Goal: Navigation & Orientation: Find specific page/section

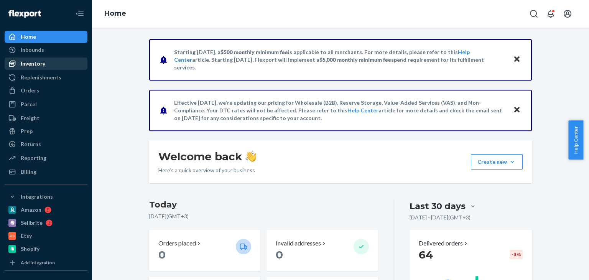
click at [49, 67] on div "Inventory" at bounding box center [45, 63] width 81 height 11
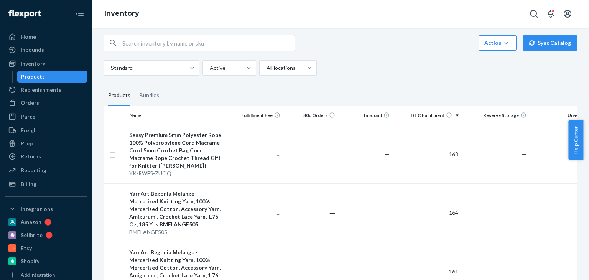
scroll to position [8, 0]
click at [37, 50] on div "Inbounds" at bounding box center [32, 50] width 23 height 8
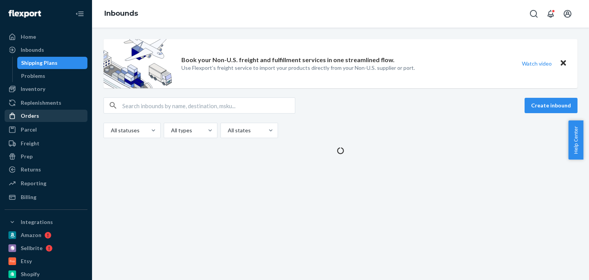
click at [35, 114] on div "Orders" at bounding box center [30, 116] width 18 height 8
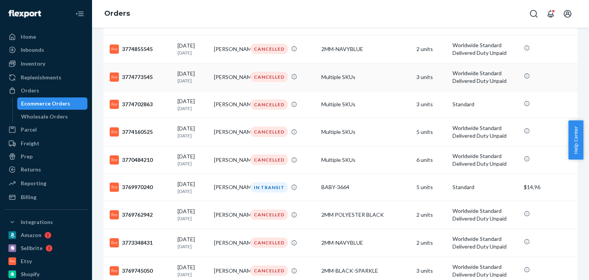
scroll to position [137, 0]
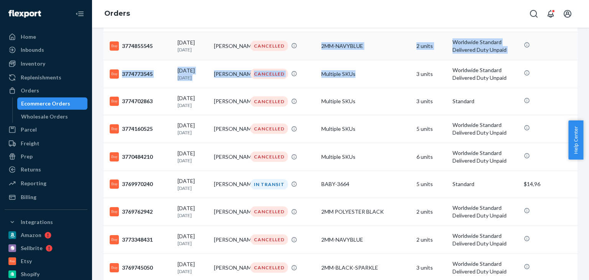
drag, startPoint x: 371, startPoint y: 85, endPoint x: 301, endPoint y: 51, distance: 77.7
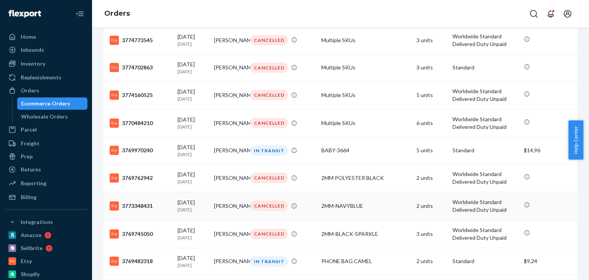
scroll to position [170, 0]
